Goal: Information Seeking & Learning: Find specific fact

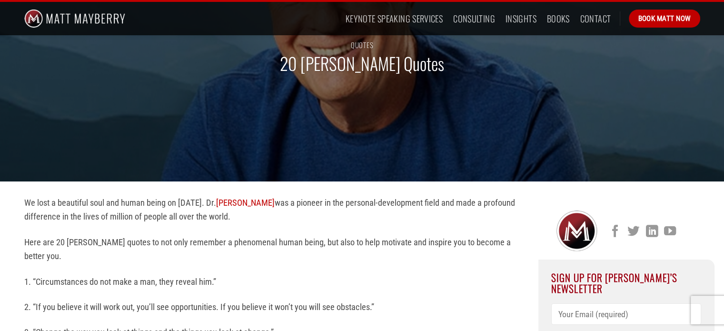
scroll to position [101, 0]
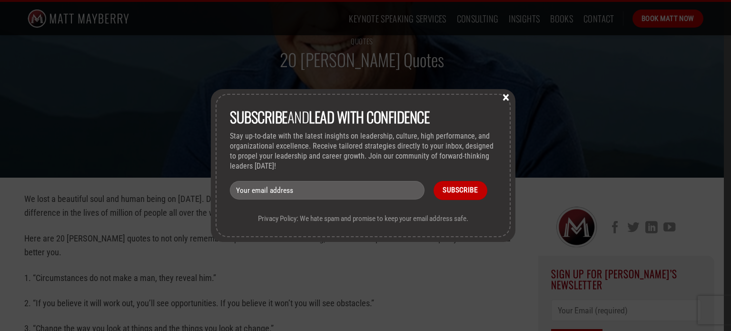
click at [507, 98] on button "×" at bounding box center [506, 96] width 14 height 9
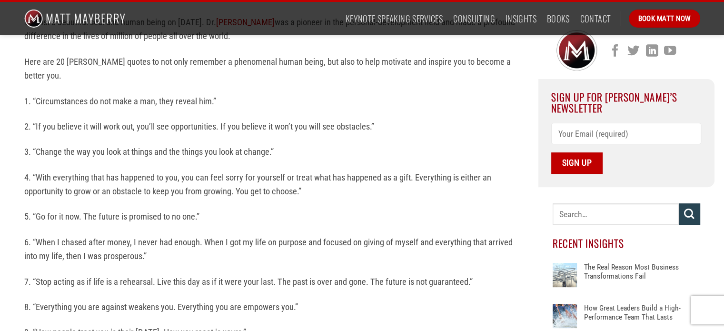
scroll to position [281, 0]
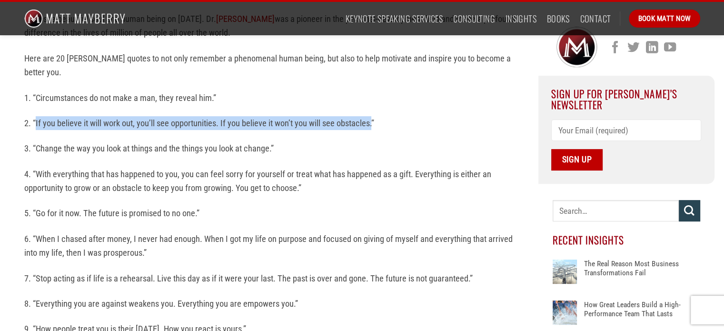
drag, startPoint x: 36, startPoint y: 120, endPoint x: 374, endPoint y: 127, distance: 338.5
click at [374, 127] on p "2. “If you believe it will work out, you’ll see opportunities. If you believe i…" at bounding box center [274, 123] width 500 height 14
copy p "If you believe it will work out, you’ll see opportunities. If you believe it wo…"
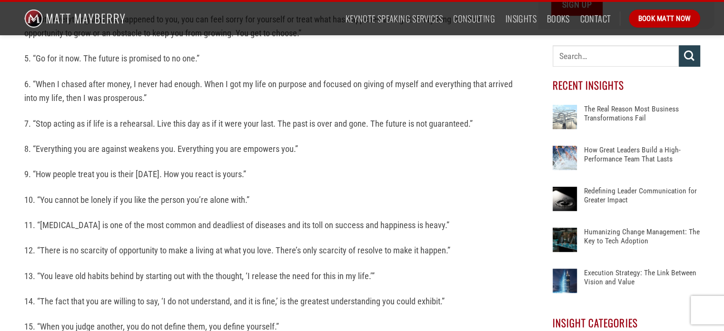
scroll to position [437, 0]
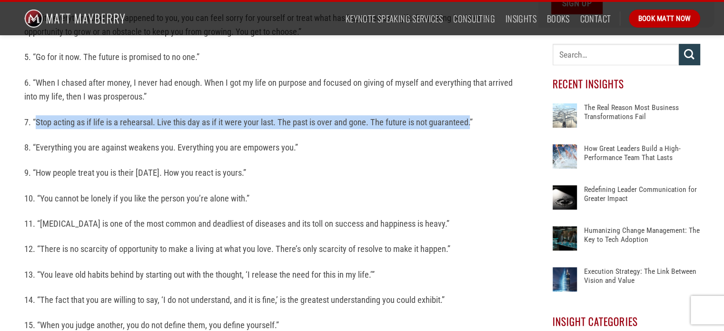
drag, startPoint x: 35, startPoint y: 119, endPoint x: 471, endPoint y: 123, distance: 435.6
click at [471, 123] on p "7. “Stop acting as if life is a rehearsal. Live this day as if it were your las…" at bounding box center [274, 122] width 500 height 14
copy p "Stop acting as if life is a rehearsal. Live this day as if it were your last. T…"
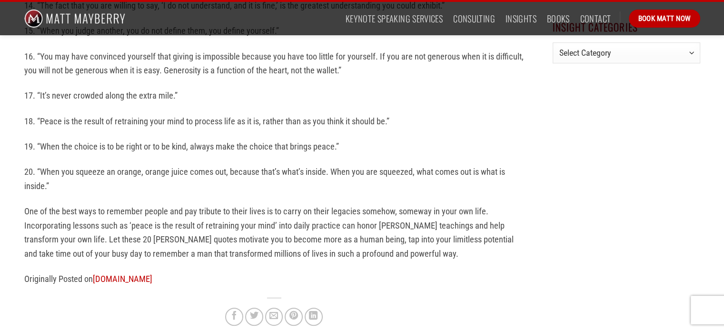
scroll to position [734, 0]
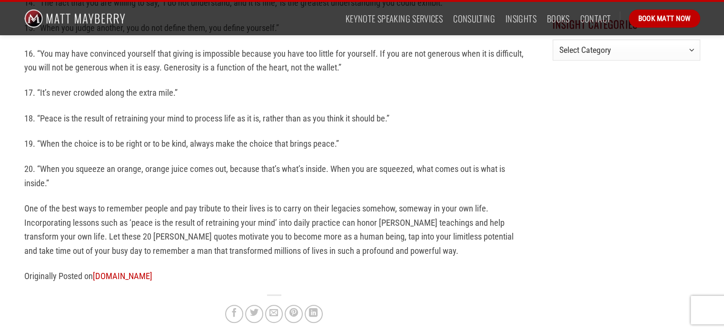
click at [351, 243] on p "One of the best ways to remember people and pay tribute to their lives is to ca…" at bounding box center [274, 229] width 500 height 56
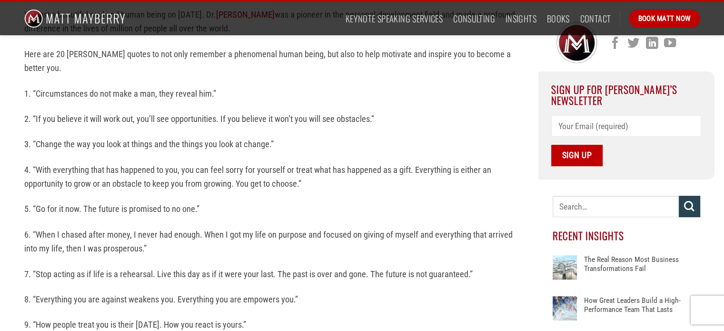
scroll to position [0, 0]
